Goal: Task Accomplishment & Management: Complete application form

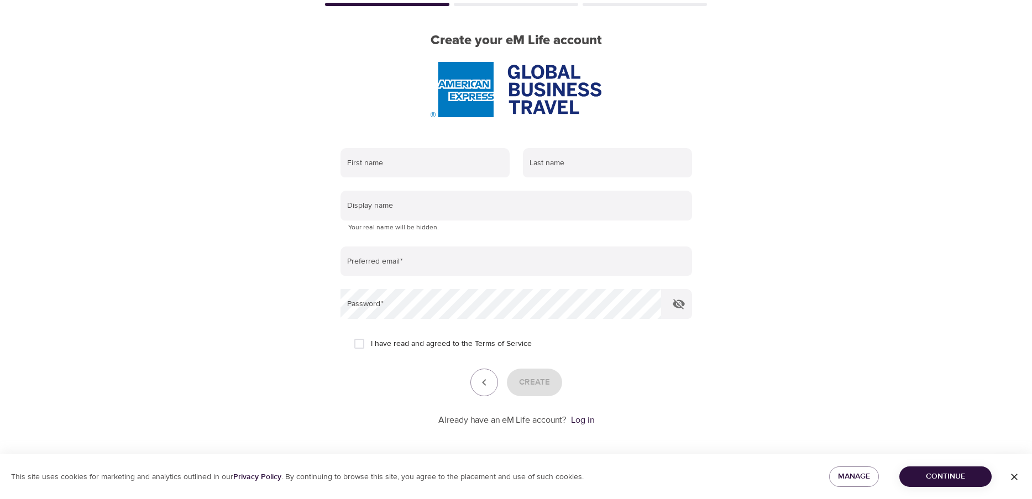
scroll to position [75, 0]
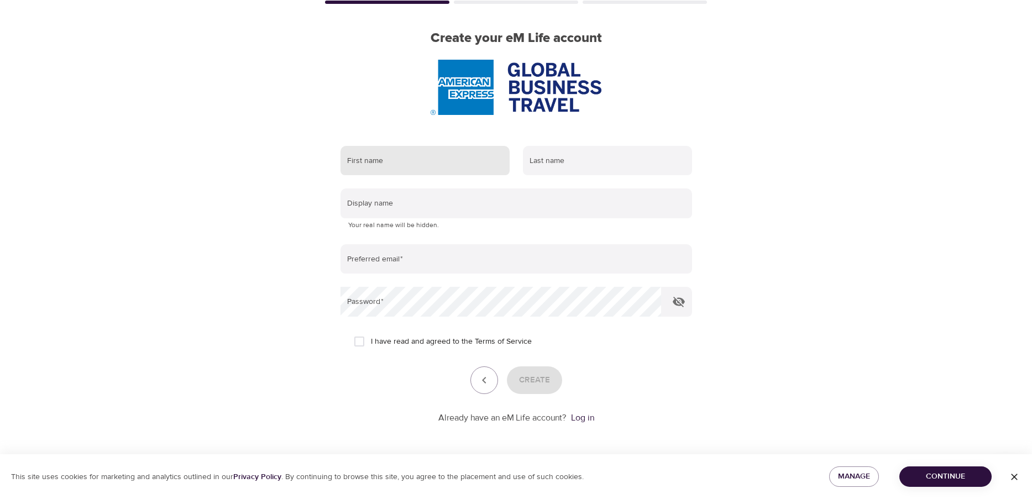
click at [400, 151] on input "text" at bounding box center [424, 161] width 169 height 30
type input "[PERSON_NAME]"
drag, startPoint x: 545, startPoint y: 159, endPoint x: 559, endPoint y: 159, distance: 13.3
click at [545, 159] on input "text" at bounding box center [607, 161] width 169 height 30
type input "[PERSON_NAME]"
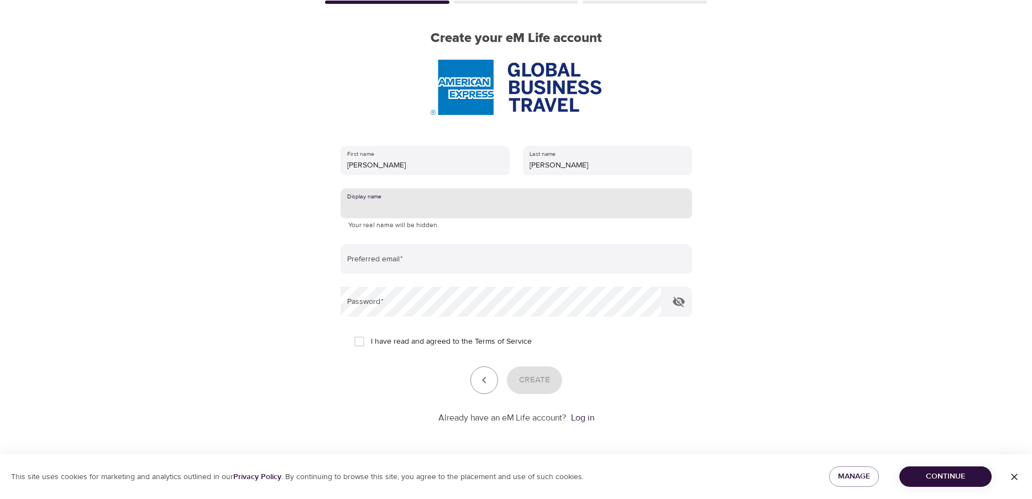
click at [423, 197] on input "text" at bounding box center [515, 203] width 351 height 30
drag, startPoint x: 379, startPoint y: 258, endPoint x: 398, endPoint y: 258, distance: 18.8
click at [379, 258] on input "email" at bounding box center [515, 259] width 351 height 30
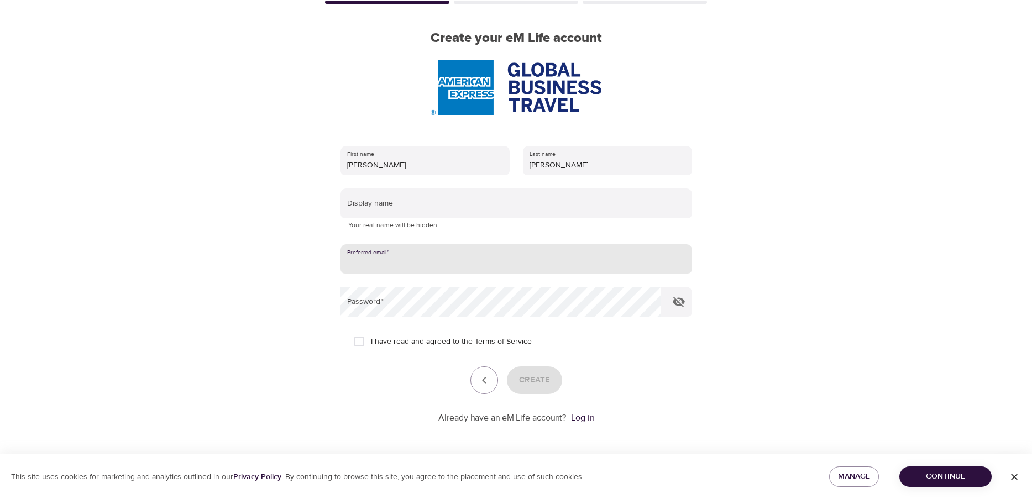
type input "[EMAIL_ADDRESS][PERSON_NAME][DOMAIN_NAME]"
click at [360, 345] on input "I have read and agreed to the Terms of Service" at bounding box center [359, 341] width 23 height 23
checkbox input "true"
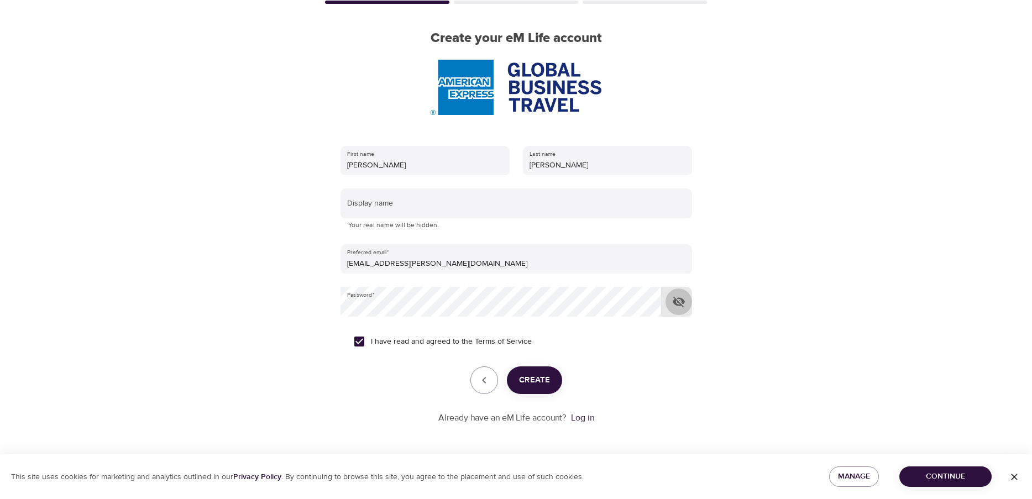
click at [684, 299] on icon "button" at bounding box center [678, 301] width 13 height 13
click at [677, 298] on icon "button" at bounding box center [678, 302] width 12 height 8
click at [537, 385] on span "Create" at bounding box center [534, 380] width 31 height 14
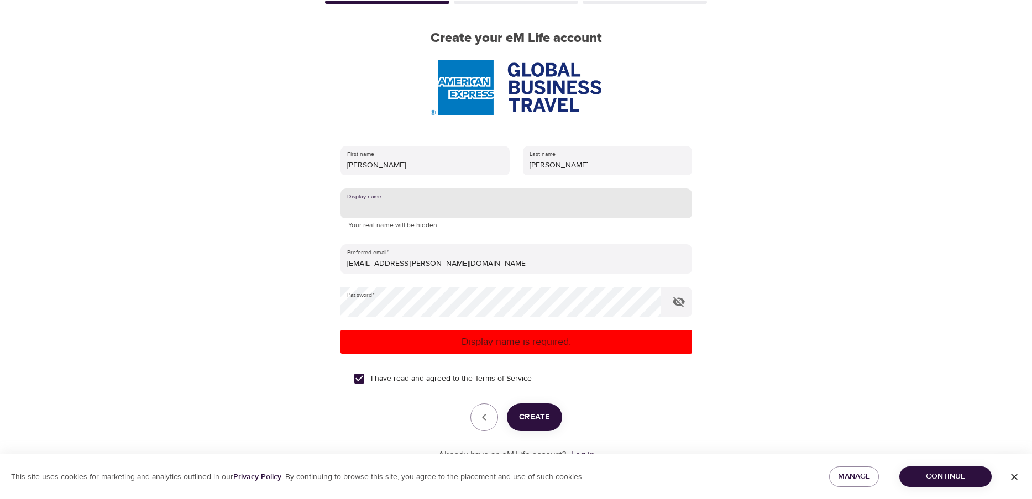
click at [379, 199] on input "text" at bounding box center [515, 203] width 351 height 30
type input "E"
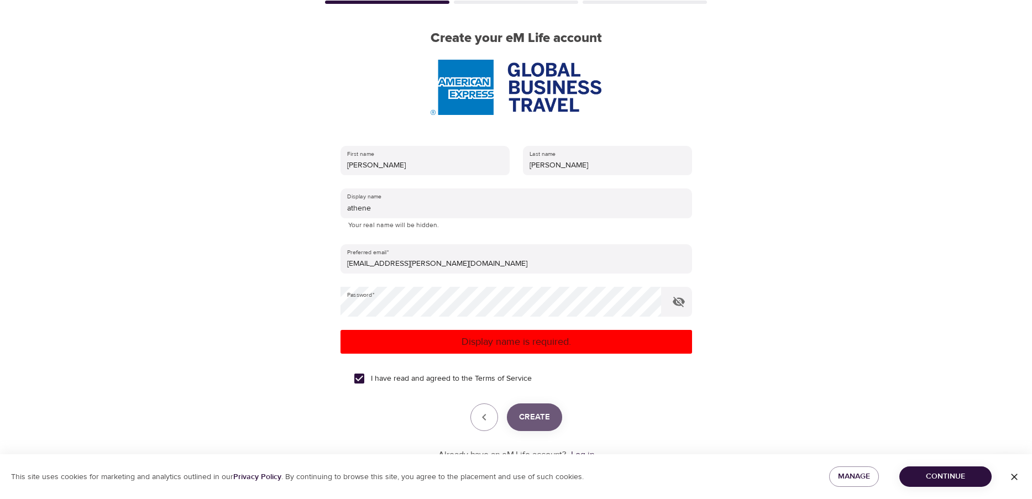
click at [529, 422] on span "Create" at bounding box center [534, 417] width 31 height 14
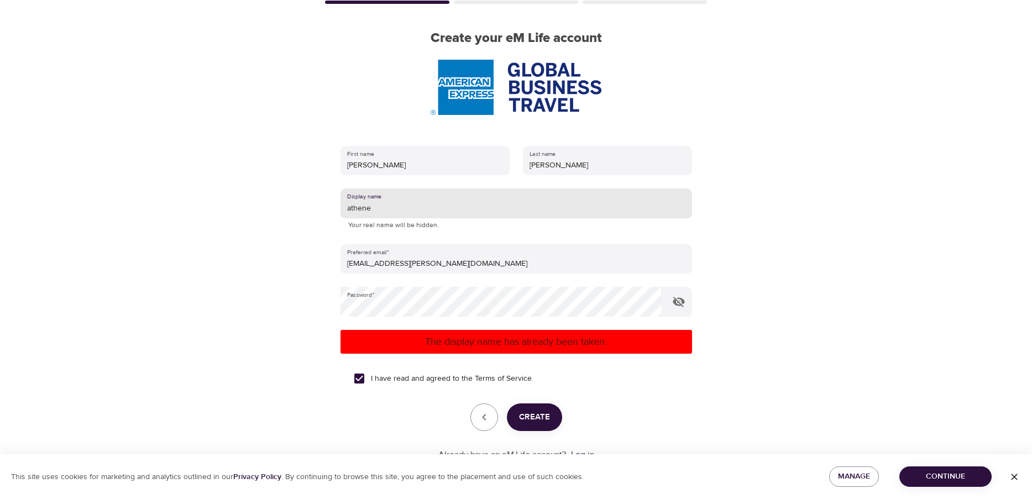
drag, startPoint x: 319, startPoint y: 216, endPoint x: 293, endPoint y: 206, distance: 27.3
click at [293, 218] on div "User Profile Account Interests Finish Create your eM Life account First name [P…" at bounding box center [516, 174] width 630 height 499
click at [479, 345] on p "The display name has already been taken." at bounding box center [516, 341] width 343 height 15
click at [470, 344] on p "The display name has already been taken." at bounding box center [516, 341] width 343 height 15
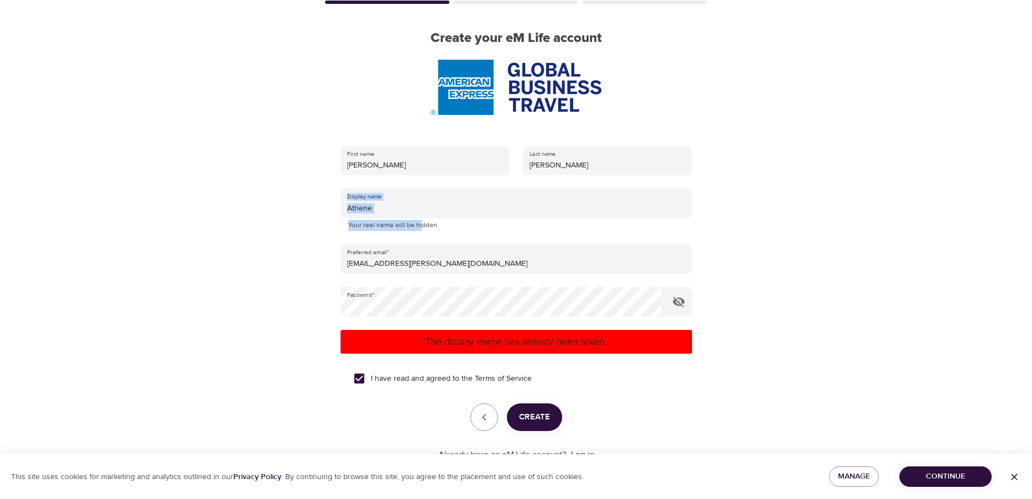
drag, startPoint x: 418, startPoint y: 219, endPoint x: 269, endPoint y: 219, distance: 149.2
click at [269, 219] on div "User Profile Account Interests Finish Create your eM Life account First name [P…" at bounding box center [516, 174] width 630 height 499
drag, startPoint x: 366, startPoint y: 204, endPoint x: 399, endPoint y: 207, distance: 33.8
click at [366, 204] on input "Athene" at bounding box center [515, 203] width 351 height 30
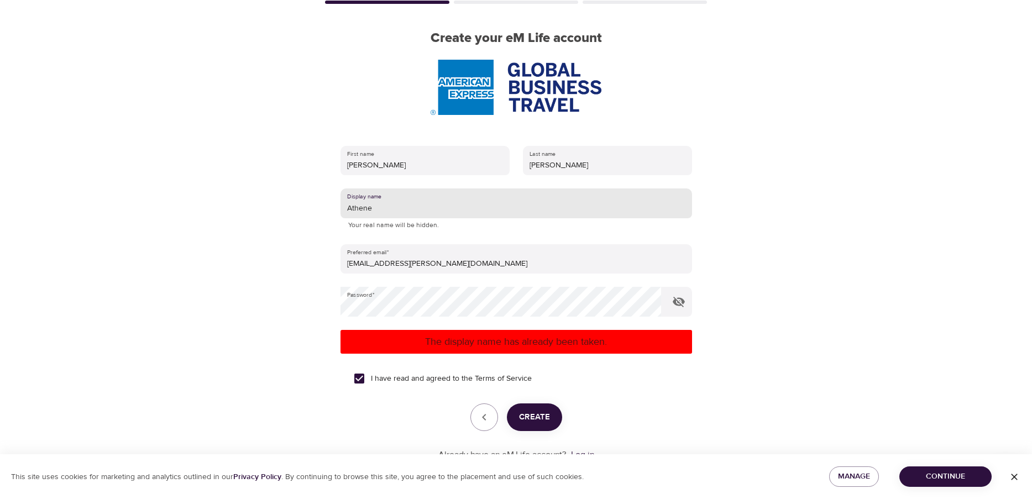
click at [445, 233] on form "First name [PERSON_NAME] Last name [PERSON_NAME] Display name [PERSON_NAME] You…" at bounding box center [515, 300] width 351 height 322
drag, startPoint x: 411, startPoint y: 207, endPoint x: 276, endPoint y: 190, distance: 135.8
click at [272, 220] on div "User Profile Account Interests Finish Create your eM Life account First name [P…" at bounding box center [516, 174] width 630 height 499
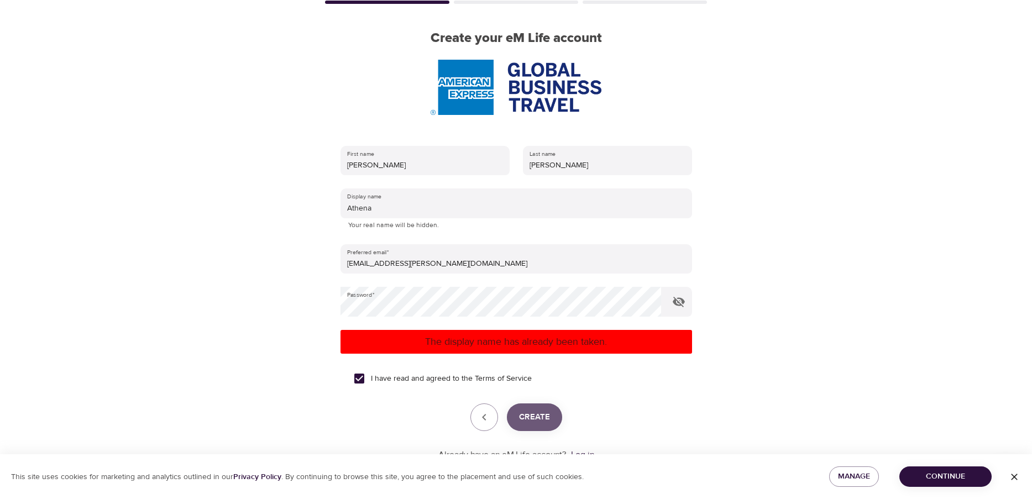
click at [532, 416] on span "Create" at bounding box center [534, 417] width 31 height 14
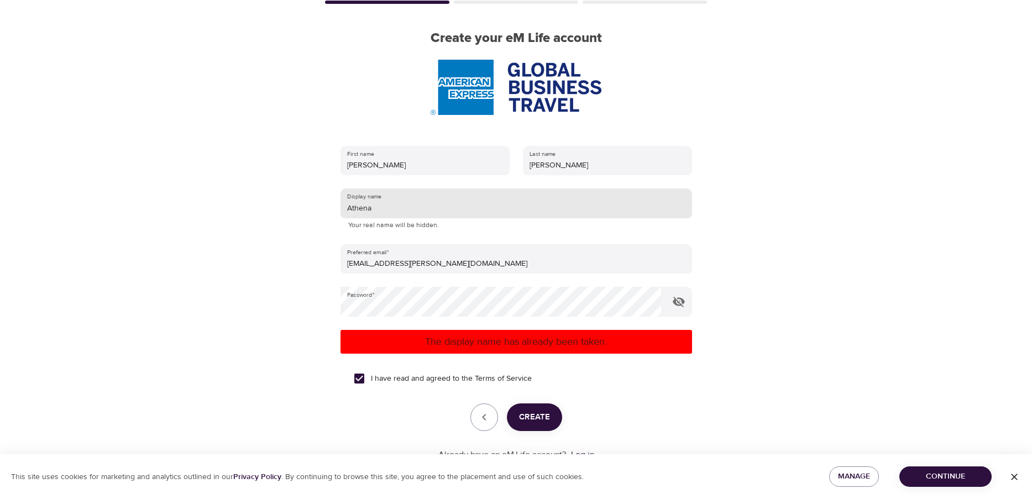
click at [415, 206] on input "Athena" at bounding box center [515, 203] width 351 height 30
type input "Athene1"
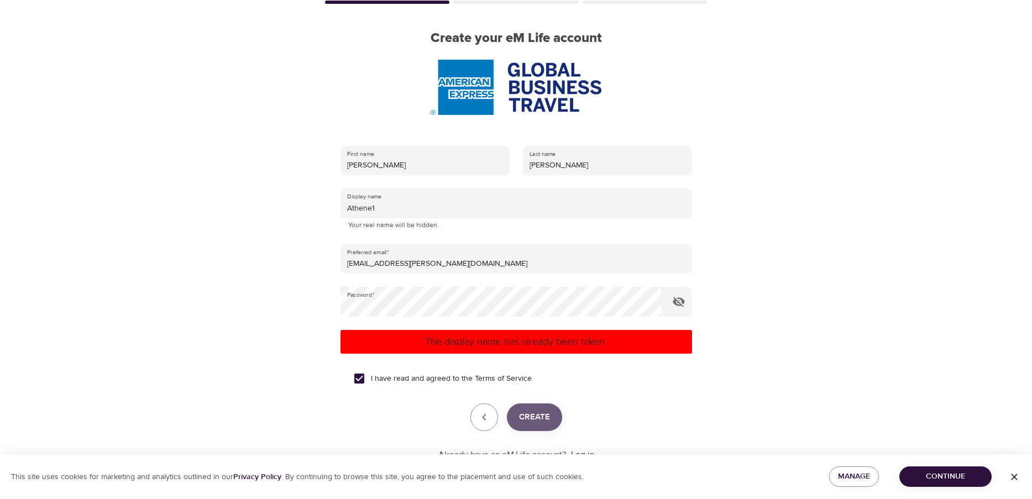
click at [523, 418] on span "Create" at bounding box center [534, 417] width 31 height 14
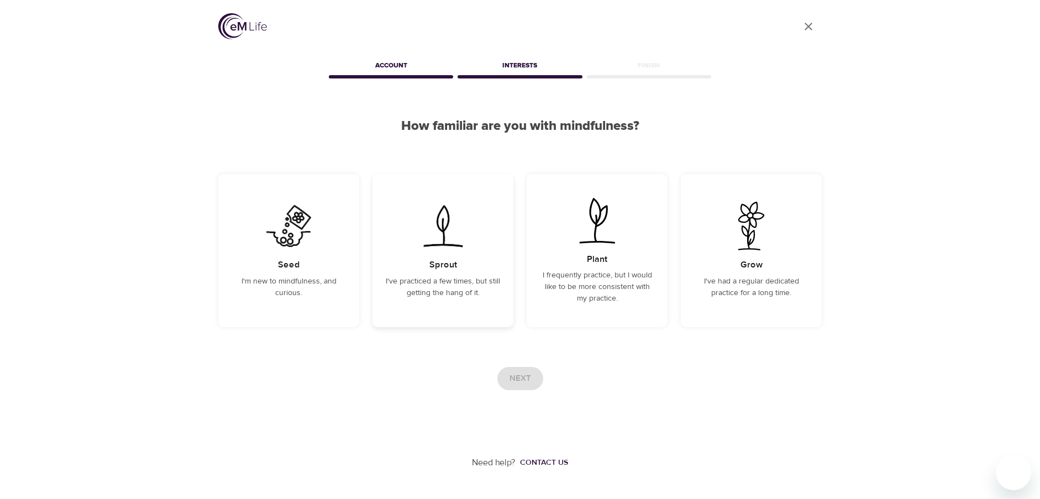
click at [444, 251] on div "Sprout I've practiced a few times, but still getting the hang of it." at bounding box center [442, 250] width 141 height 153
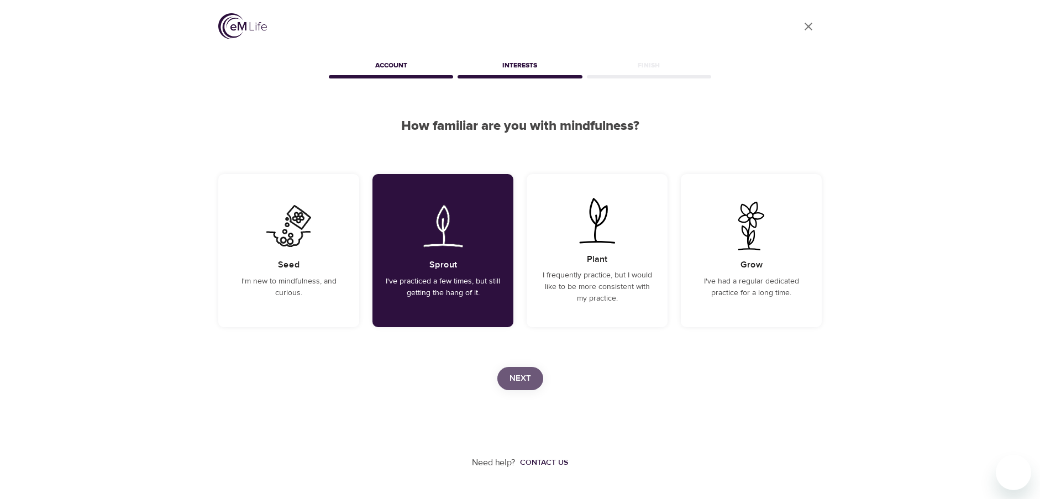
click at [522, 378] on span "Next" at bounding box center [520, 378] width 22 height 14
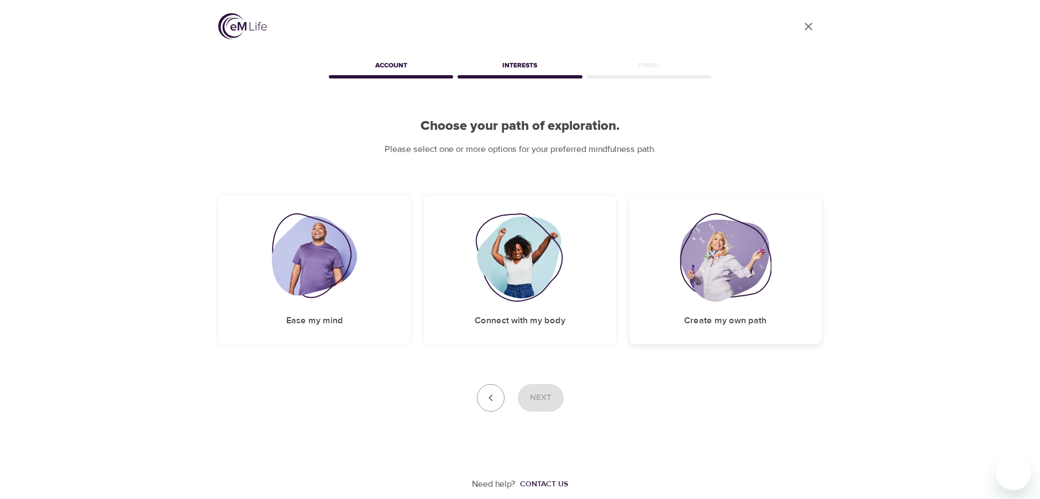
click at [738, 281] on img at bounding box center [726, 257] width 92 height 88
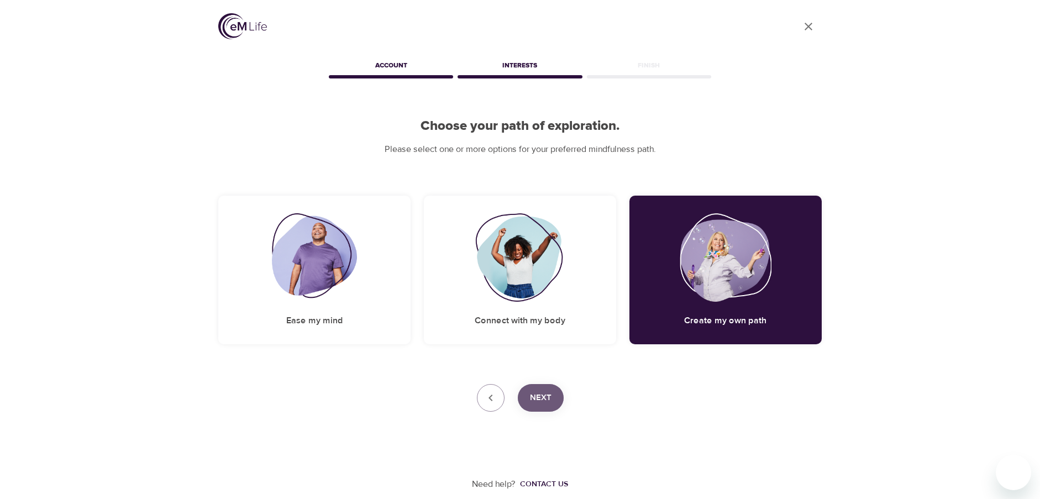
click at [538, 398] on span "Next" at bounding box center [541, 398] width 22 height 14
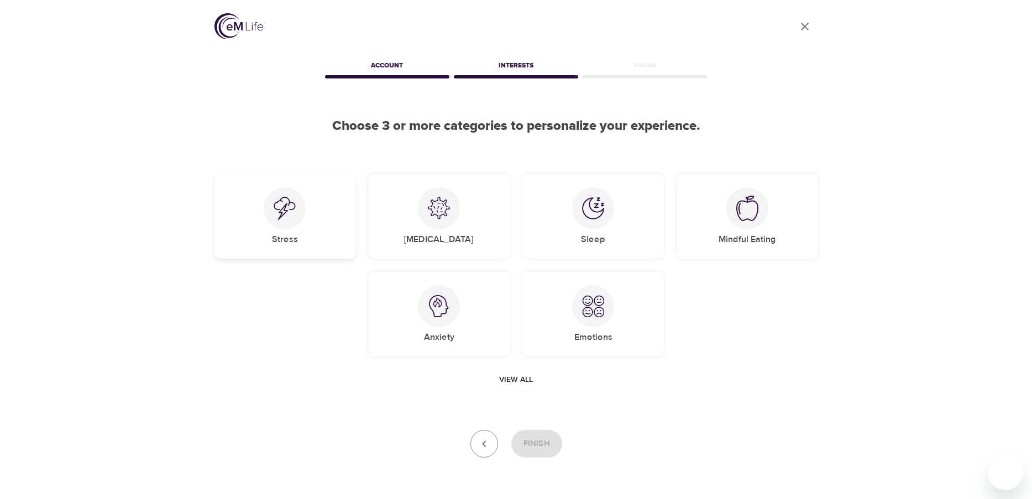
click at [302, 216] on div at bounding box center [285, 208] width 42 height 42
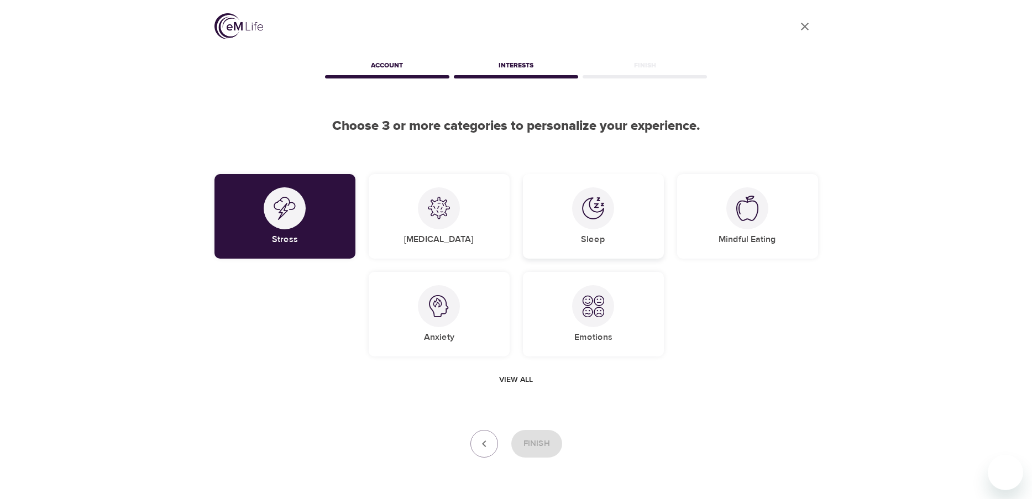
drag, startPoint x: 583, startPoint y: 220, endPoint x: 638, endPoint y: 211, distance: 56.0
click at [584, 220] on div at bounding box center [593, 208] width 42 height 42
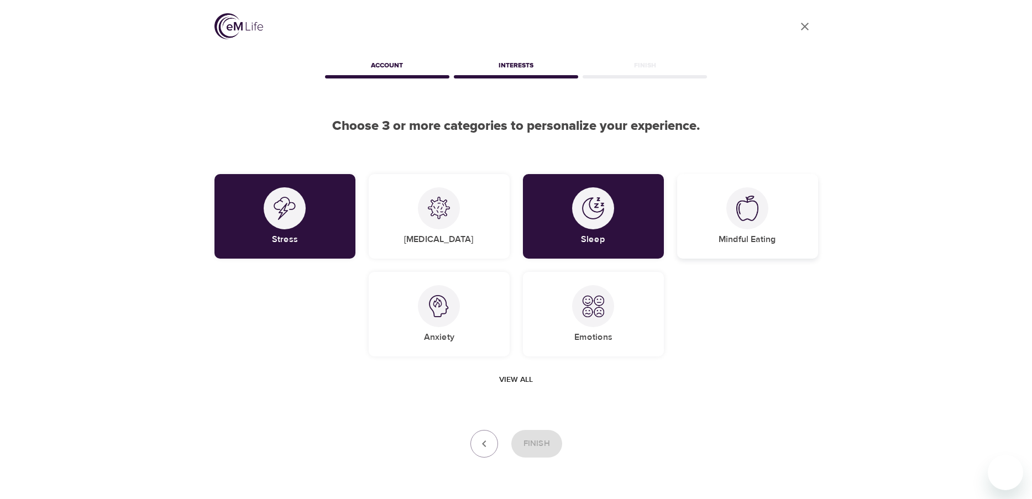
click at [742, 214] on img at bounding box center [747, 208] width 22 height 25
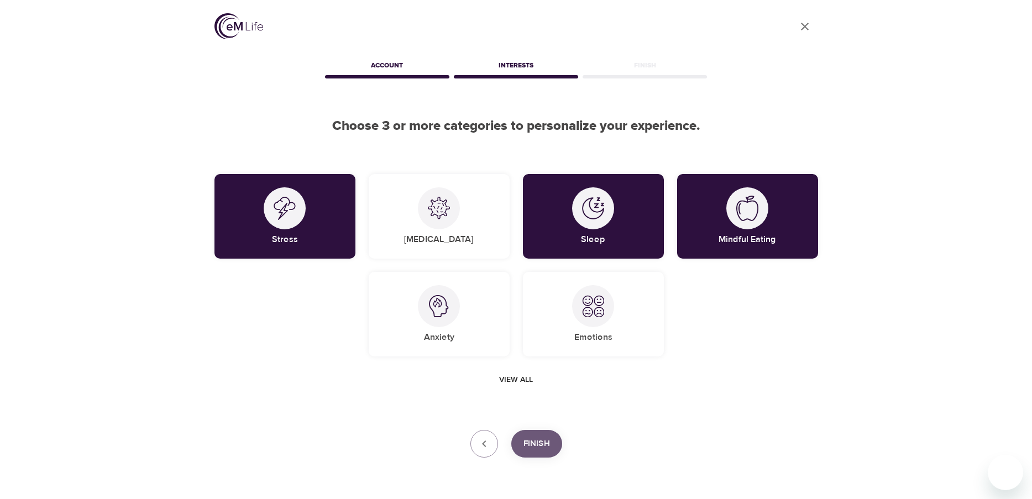
click at [542, 443] on span "Finish" at bounding box center [536, 444] width 27 height 14
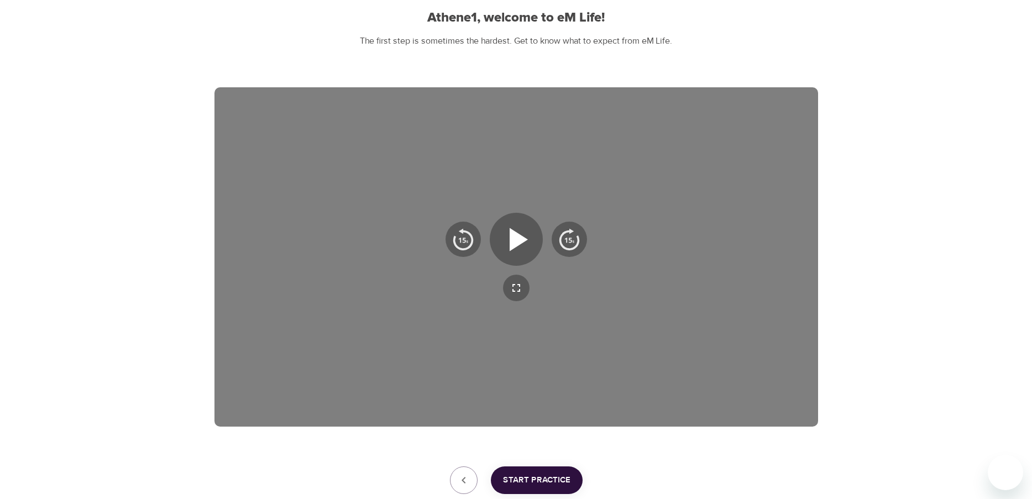
scroll to position [111, 0]
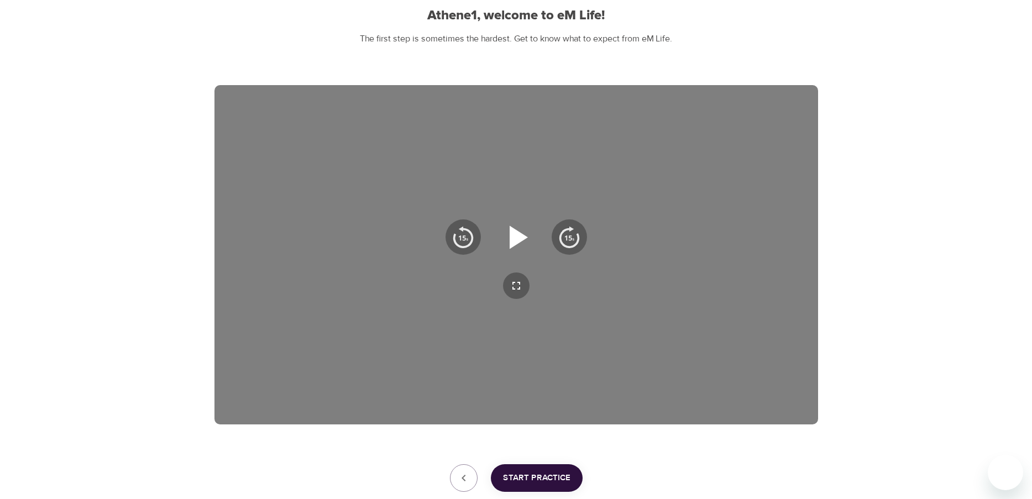
click at [516, 238] on icon "button" at bounding box center [518, 236] width 18 height 23
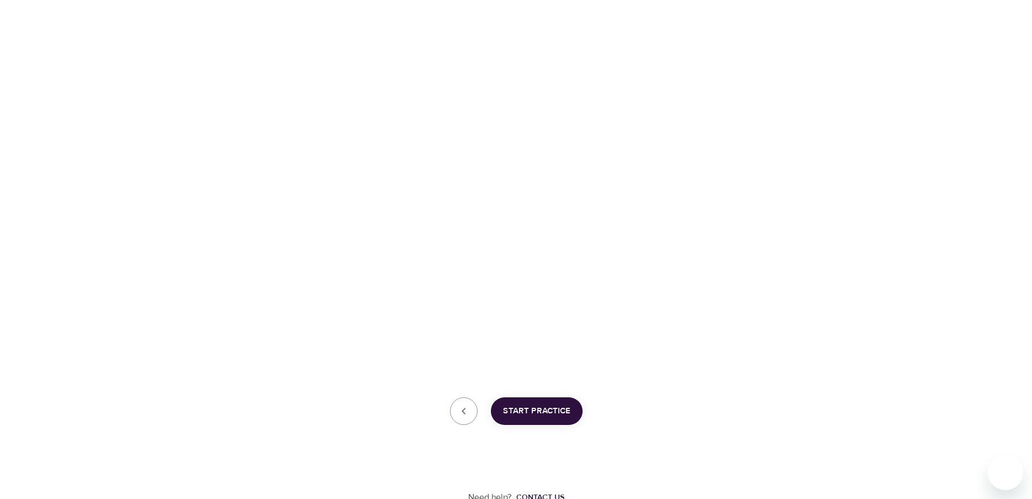
scroll to position [182, 0]
click at [527, 407] on span "Start Practice" at bounding box center [536, 406] width 67 height 14
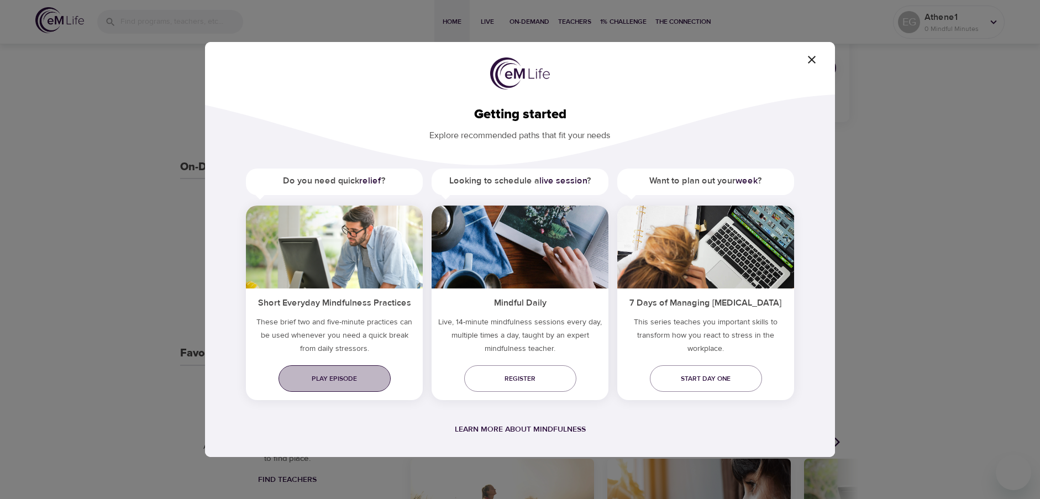
click at [315, 374] on span "Play episode" at bounding box center [334, 379] width 94 height 12
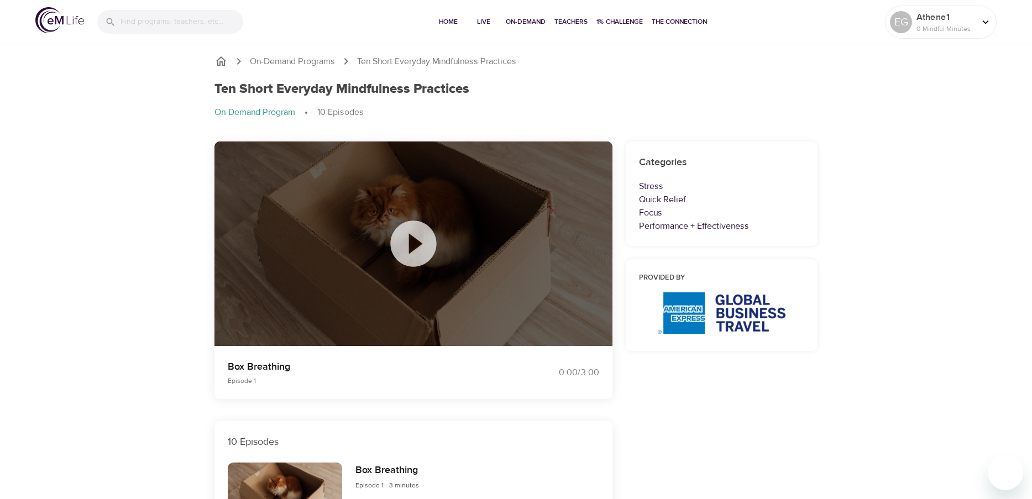
click at [413, 248] on icon at bounding box center [413, 243] width 55 height 55
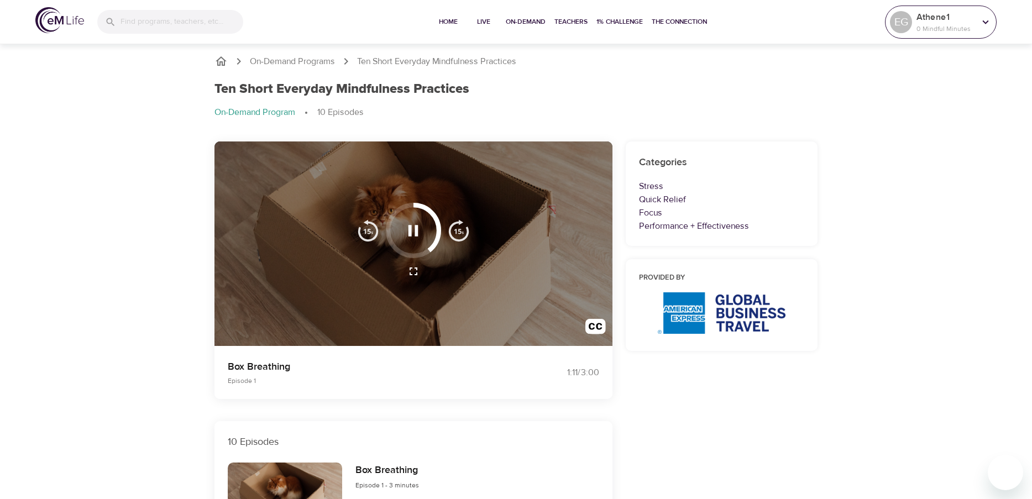
click at [983, 25] on icon at bounding box center [985, 22] width 12 height 12
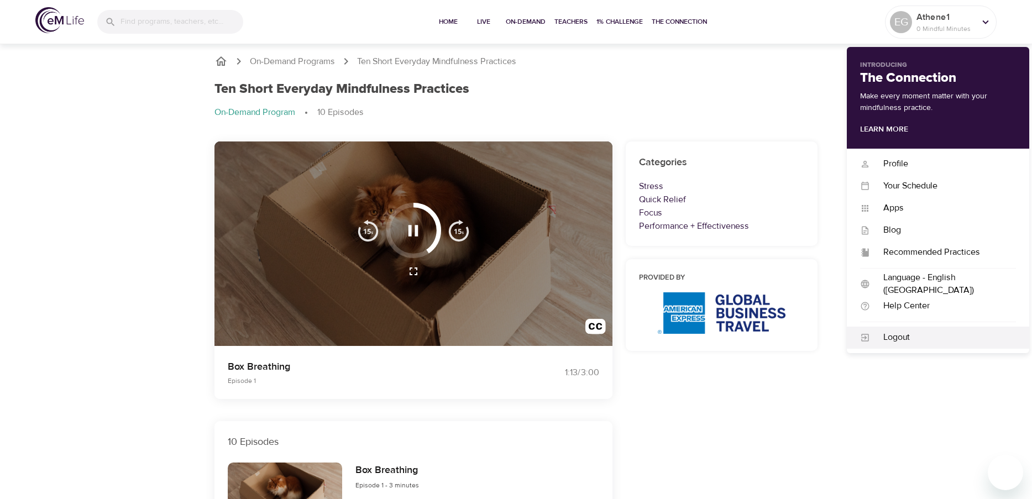
click at [895, 344] on div "Logout" at bounding box center [938, 338] width 182 height 22
